Goal: Use online tool/utility: Utilize a website feature to perform a specific function

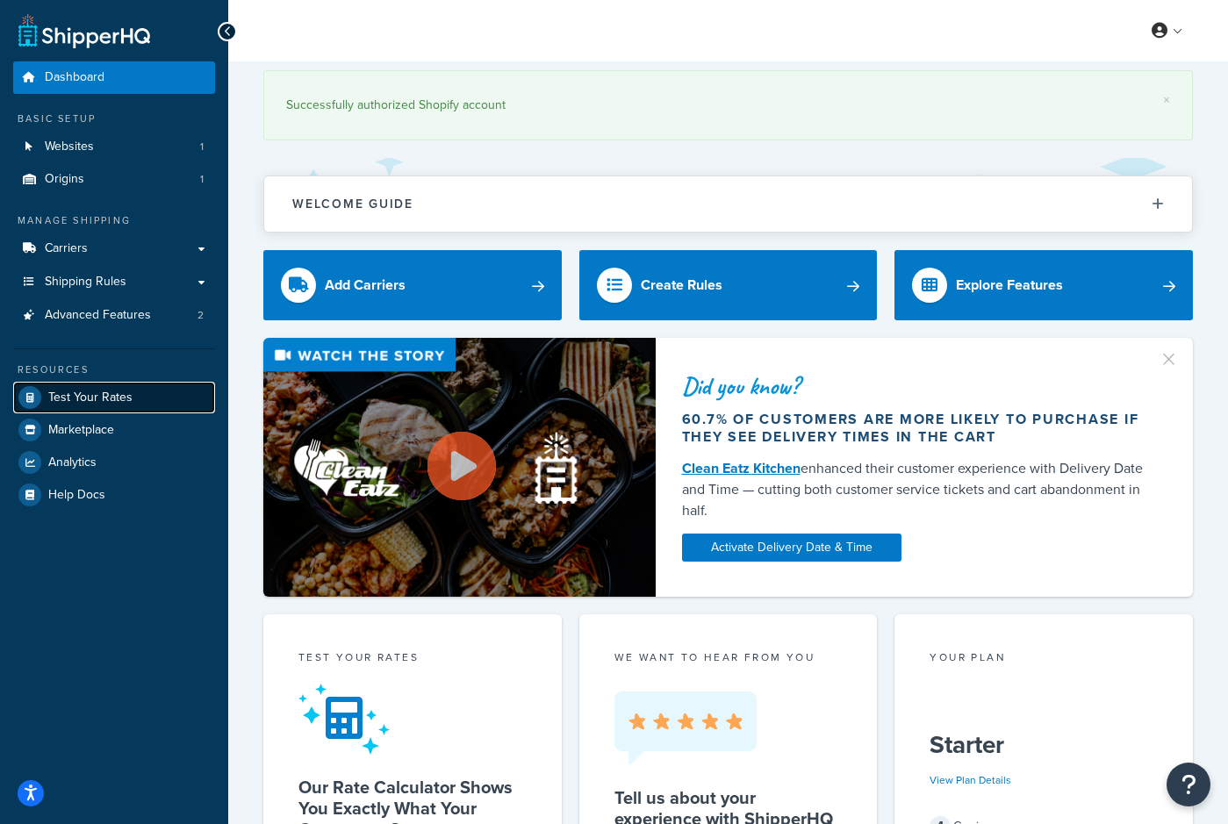
click at [129, 404] on span "Test Your Rates" at bounding box center [90, 397] width 84 height 15
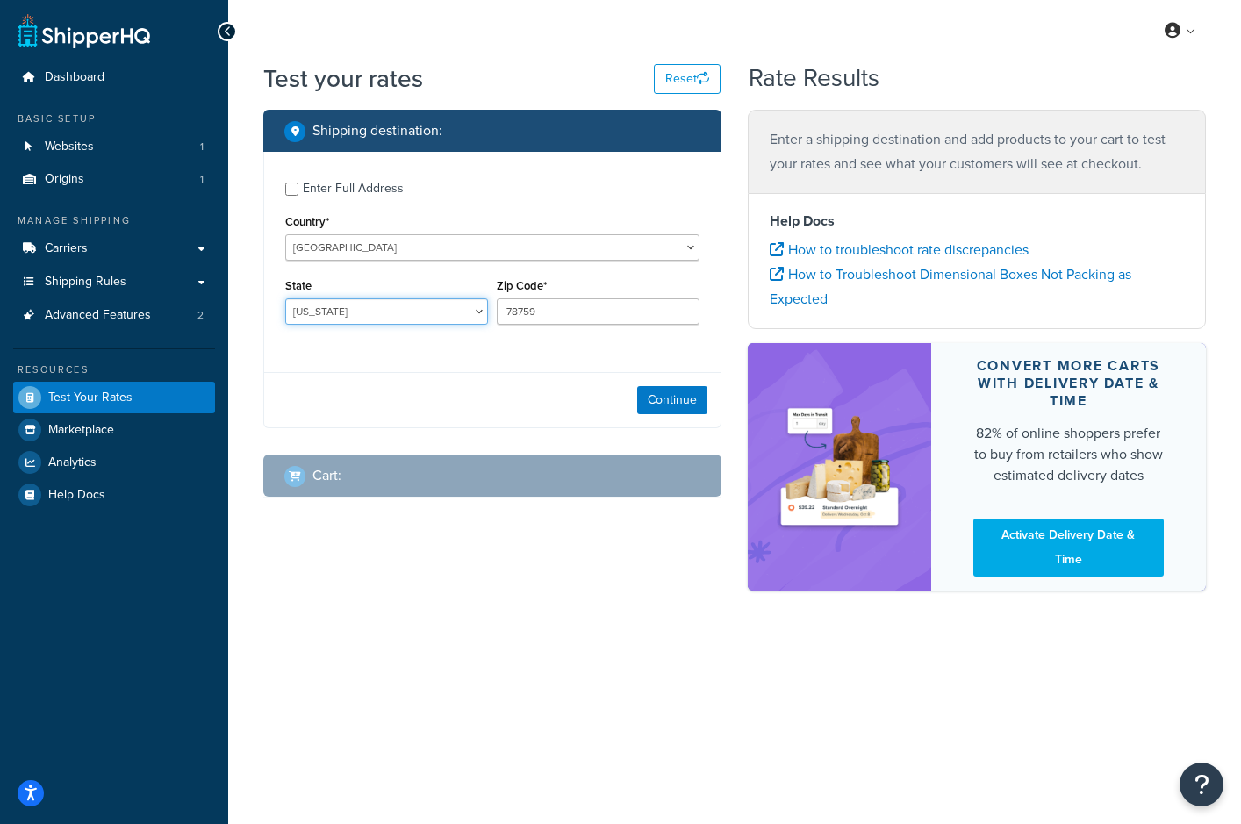
click at [477, 314] on select "[US_STATE] [US_STATE] [US_STATE] [US_STATE] [US_STATE] Armed Forces Americas Ar…" at bounding box center [386, 311] width 203 height 26
select select "SD"
click at [285, 298] on select "[US_STATE] [US_STATE] [US_STATE] [US_STATE] [US_STATE] Armed Forces Americas Ar…" at bounding box center [386, 311] width 203 height 26
click at [582, 316] on input "78759" at bounding box center [598, 311] width 203 height 26
type input "7"
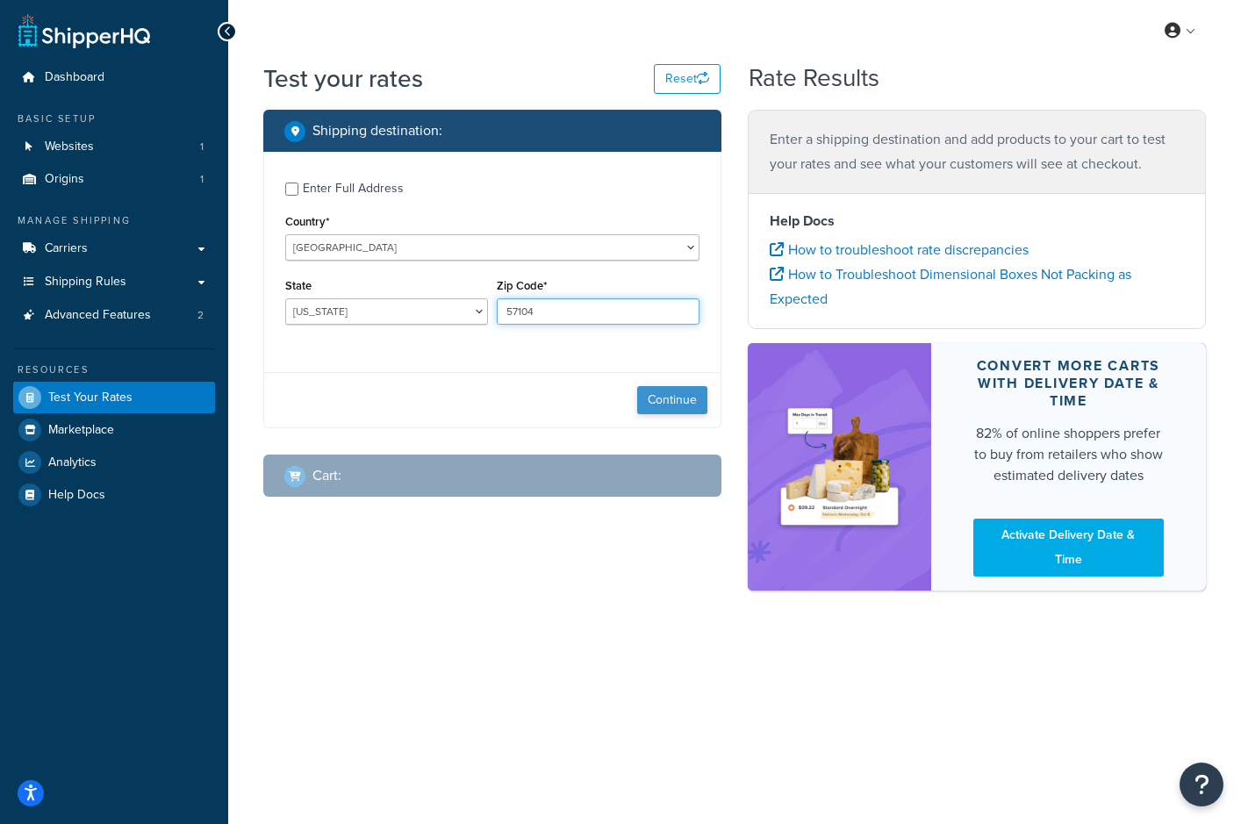
type input "57104"
click at [682, 400] on button "Continue" at bounding box center [672, 400] width 70 height 28
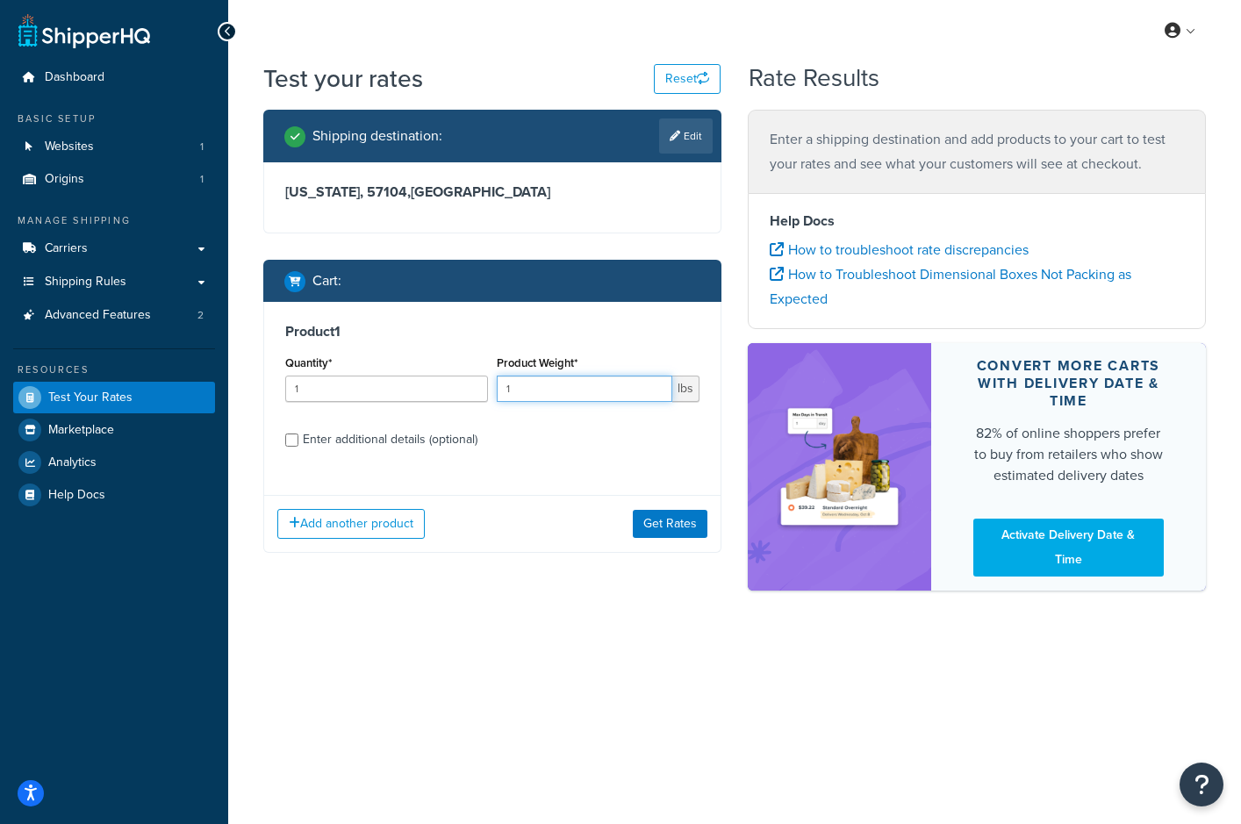
click at [522, 391] on input "1" at bounding box center [584, 389] width 175 height 26
type input "257"
click at [684, 515] on button "Get Rates" at bounding box center [670, 524] width 75 height 28
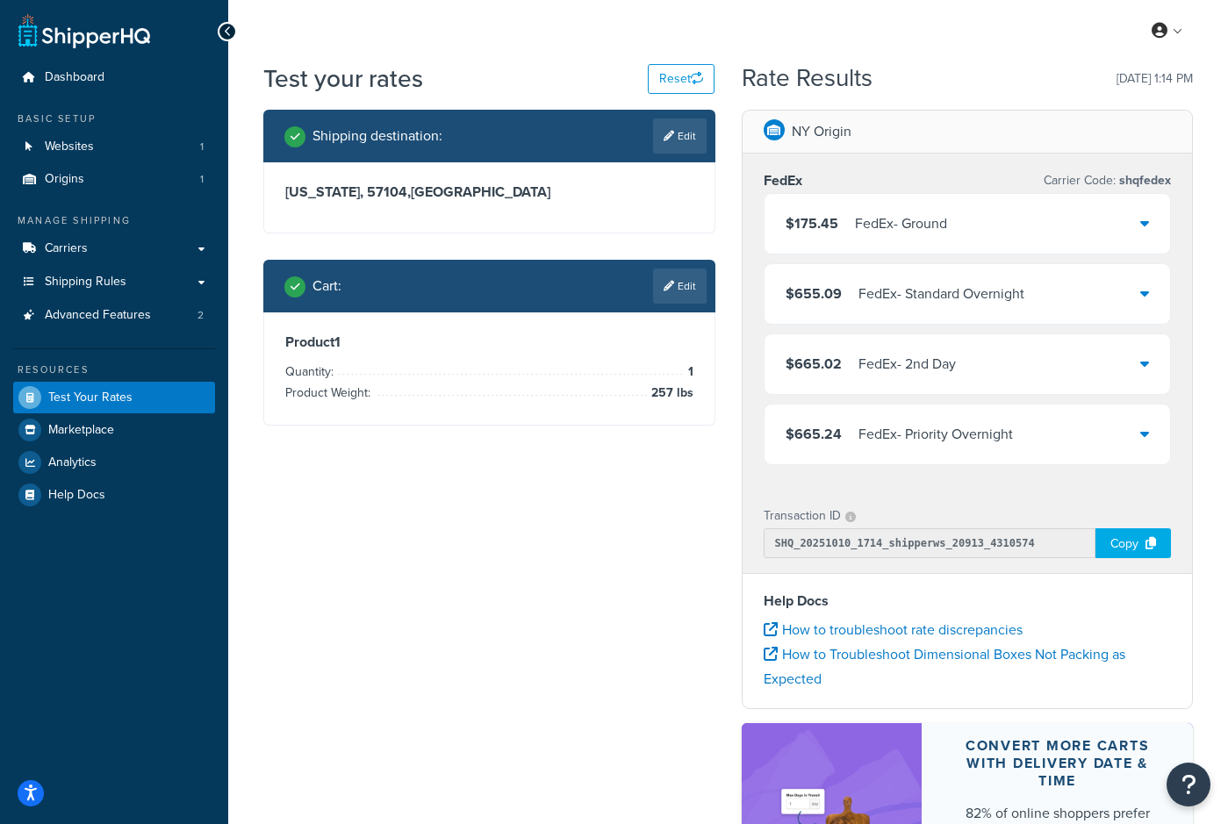
drag, startPoint x: 350, startPoint y: 575, endPoint x: 232, endPoint y: 528, distance: 127.3
click at [350, 575] on div "Shipping destination : Edit [US_STATE], 57104 , [GEOGRAPHIC_DATA] Cart : Edit P…" at bounding box center [728, 549] width 956 height 878
